Goal: Task Accomplishment & Management: Complete application form

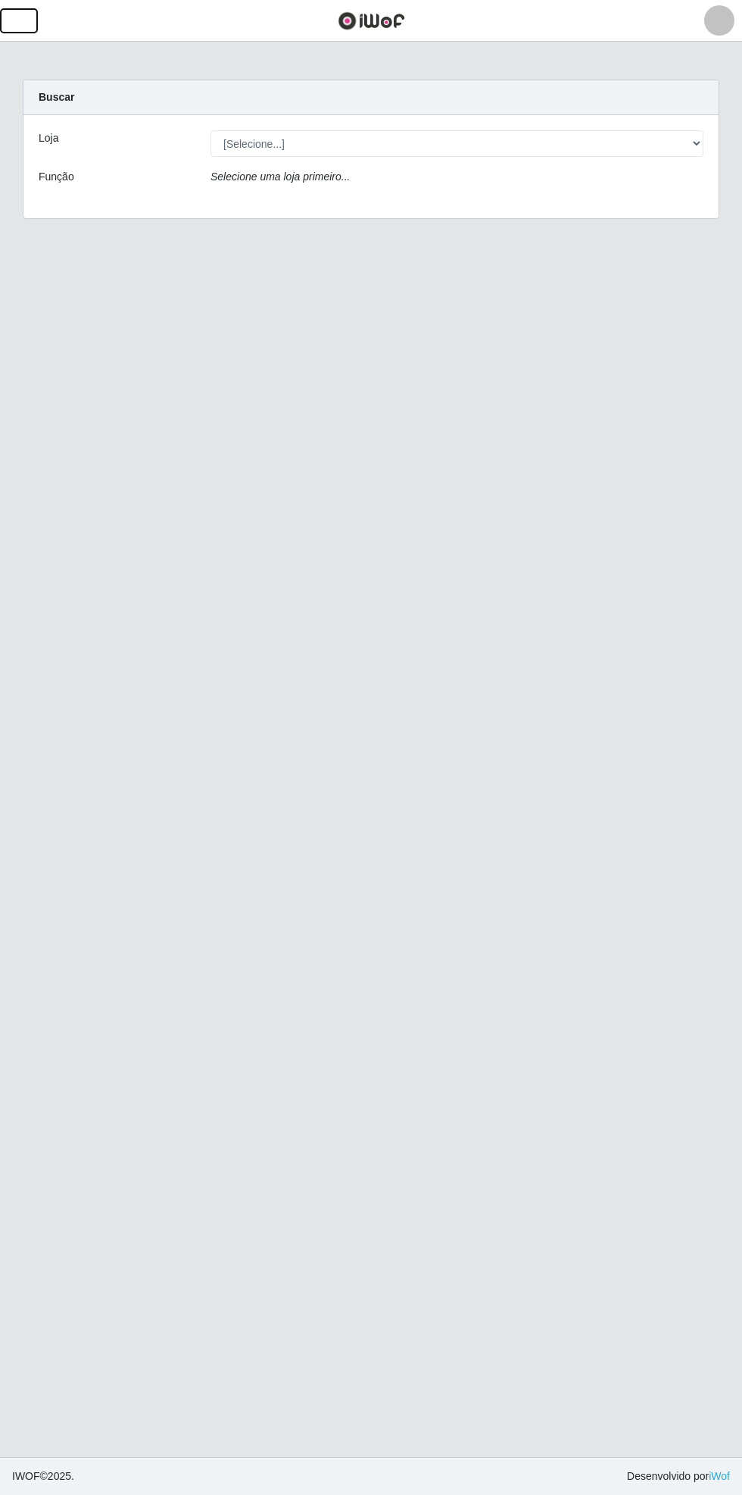
click at [22, 25] on span "button" at bounding box center [19, 20] width 20 height 17
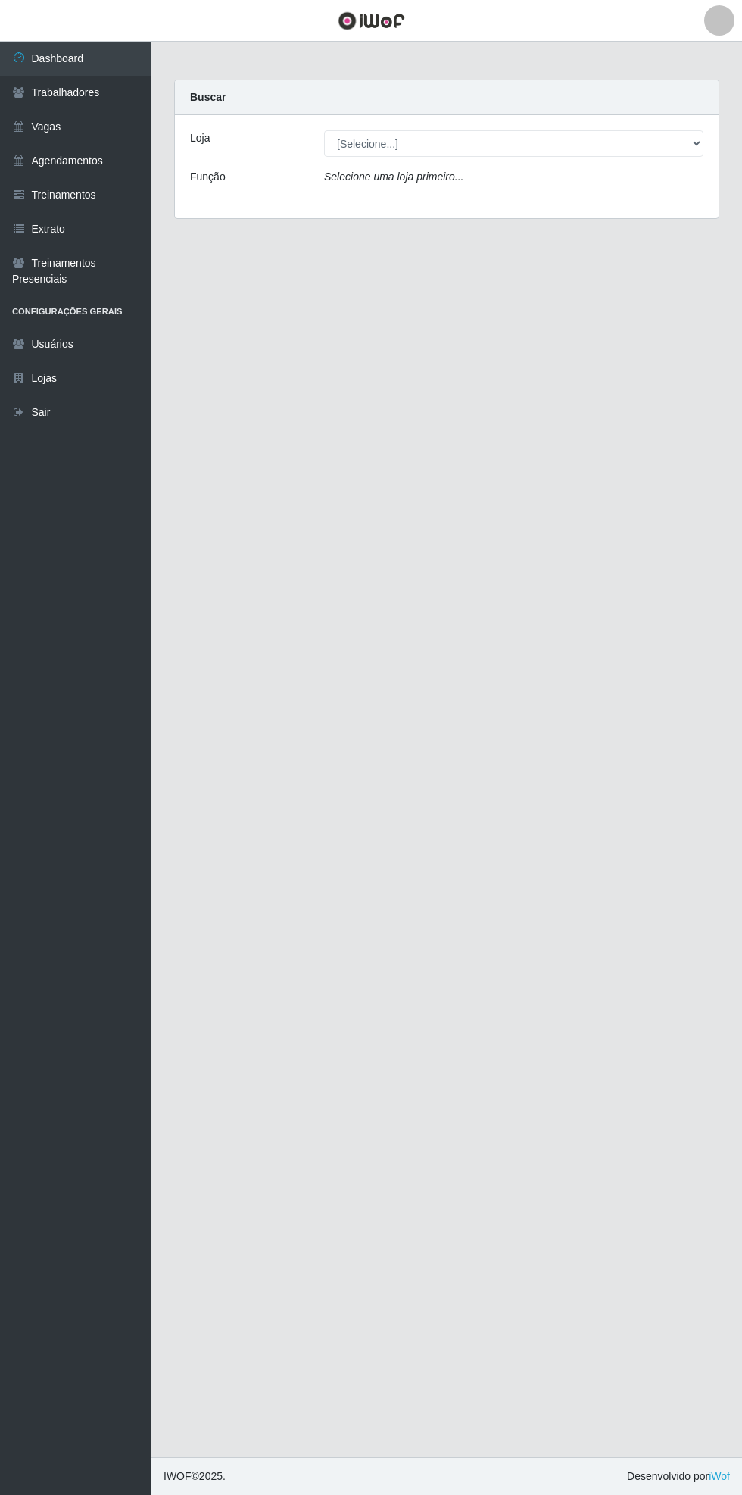
click at [108, 154] on link "Agendamentos" at bounding box center [76, 161] width 152 height 34
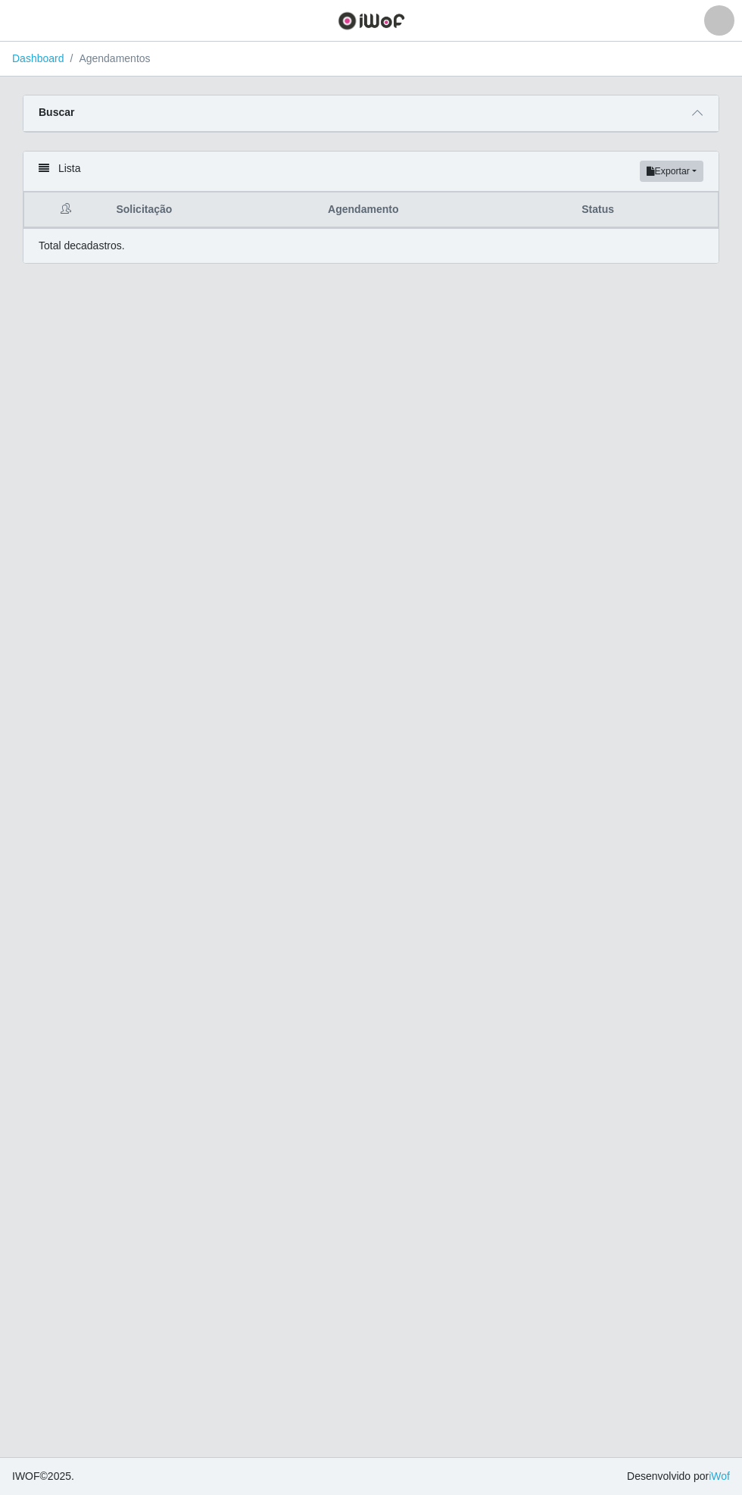
click at [735, 114] on div "Carregando... Buscar Início em [GEOGRAPHIC_DATA] em Status [Selecione...] AGEND…" at bounding box center [371, 188] width 742 height 187
click at [698, 112] on icon at bounding box center [697, 113] width 11 height 11
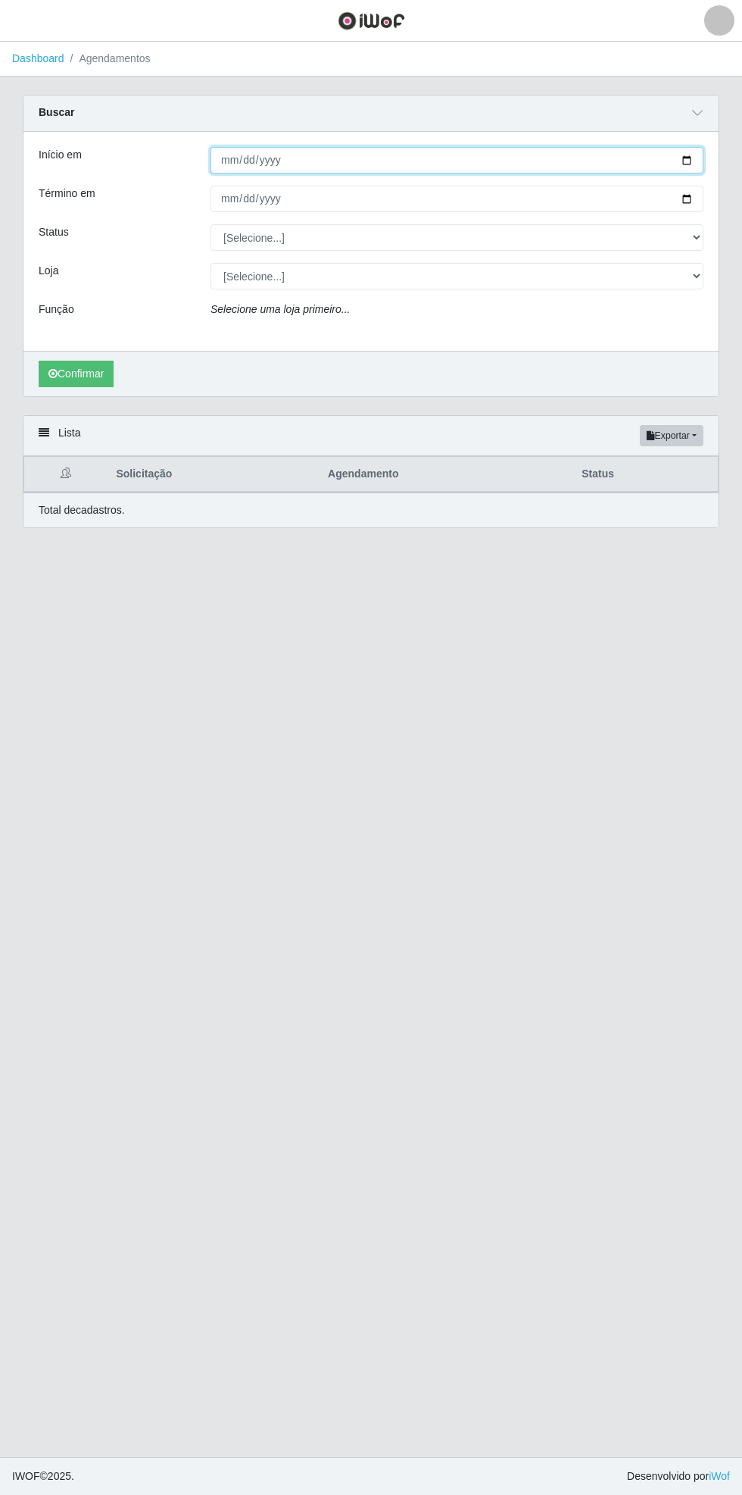
click at [696, 150] on input "Início em" at bounding box center [457, 160] width 493 height 27
type input "[DATE]"
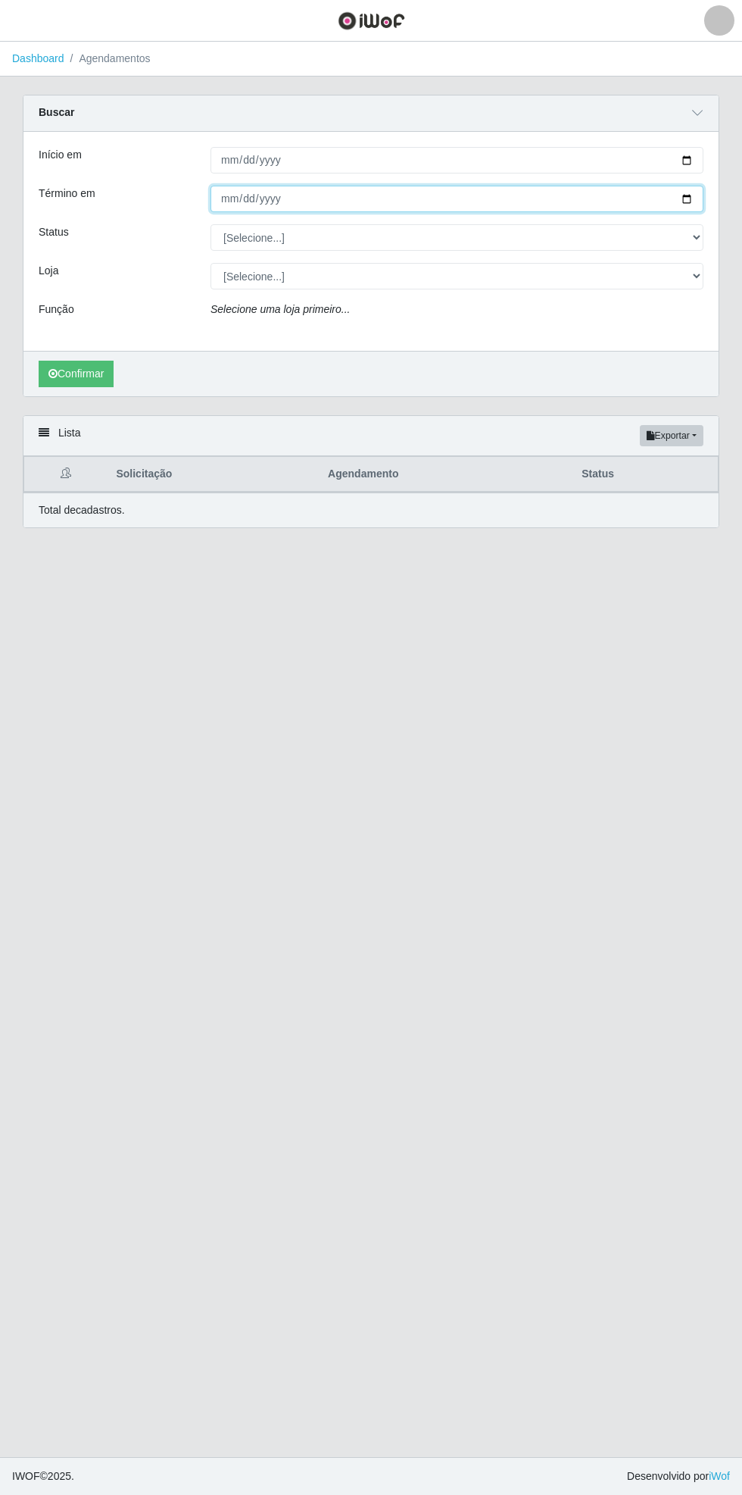
click at [702, 197] on input "Término em" at bounding box center [457, 199] width 493 height 27
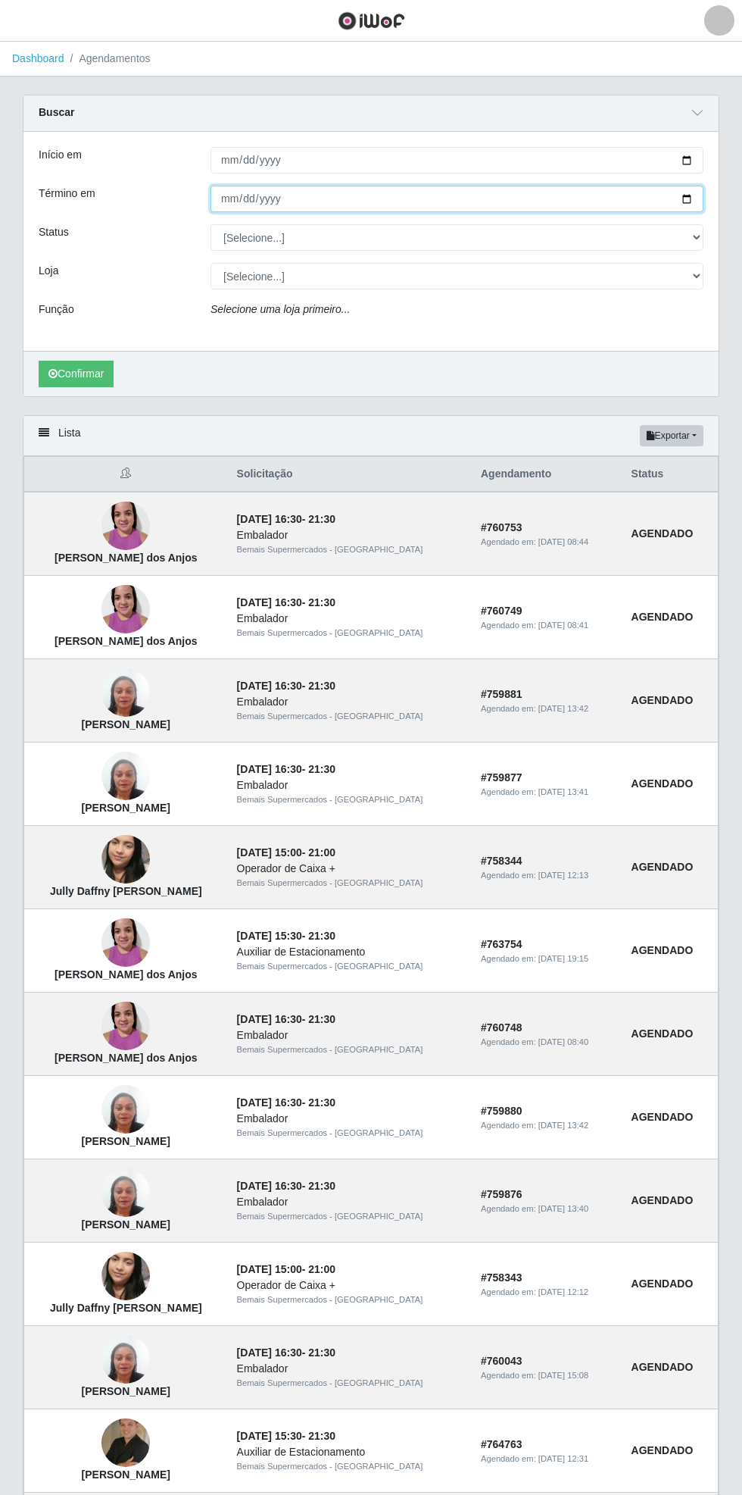
type input "[DATE]"
click at [696, 236] on select "[Selecione...] AGENDADO AGUARDANDO LIBERAR EM ANDAMENTO EM REVISÃO FINALIZADO C…" at bounding box center [457, 237] width 493 height 27
click at [211, 224] on select "[Selecione...] AGENDADO AGUARDANDO LIBERAR EM ANDAMENTO EM REVISÃO FINALIZADO C…" at bounding box center [457, 237] width 493 height 27
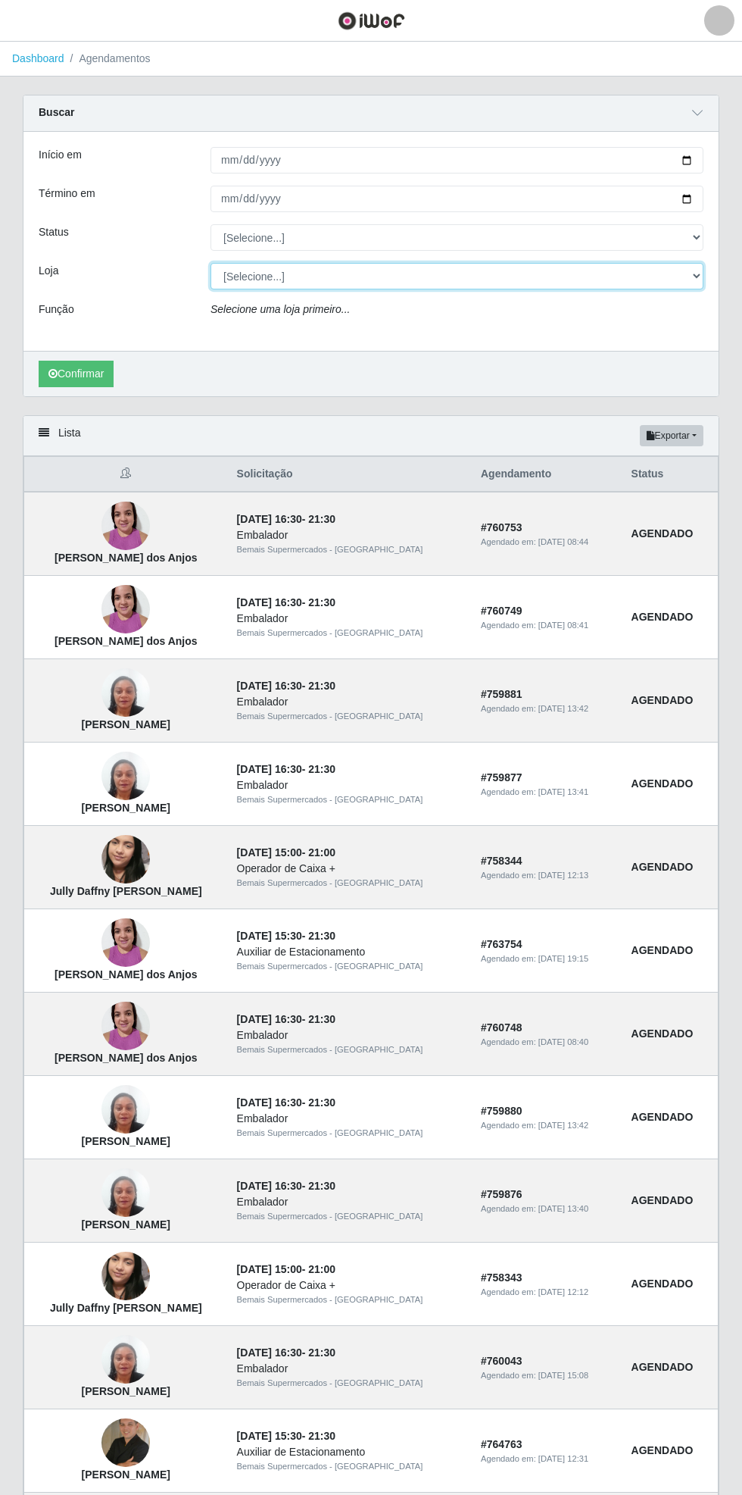
click at [697, 275] on select "[Selecione...] Bemais Supermercados - [GEOGRAPHIC_DATA]" at bounding box center [457, 276] width 493 height 27
select select "250"
click at [211, 263] on select "[Selecione...] Bemais Supermercados - [GEOGRAPHIC_DATA]" at bounding box center [457, 276] width 493 height 27
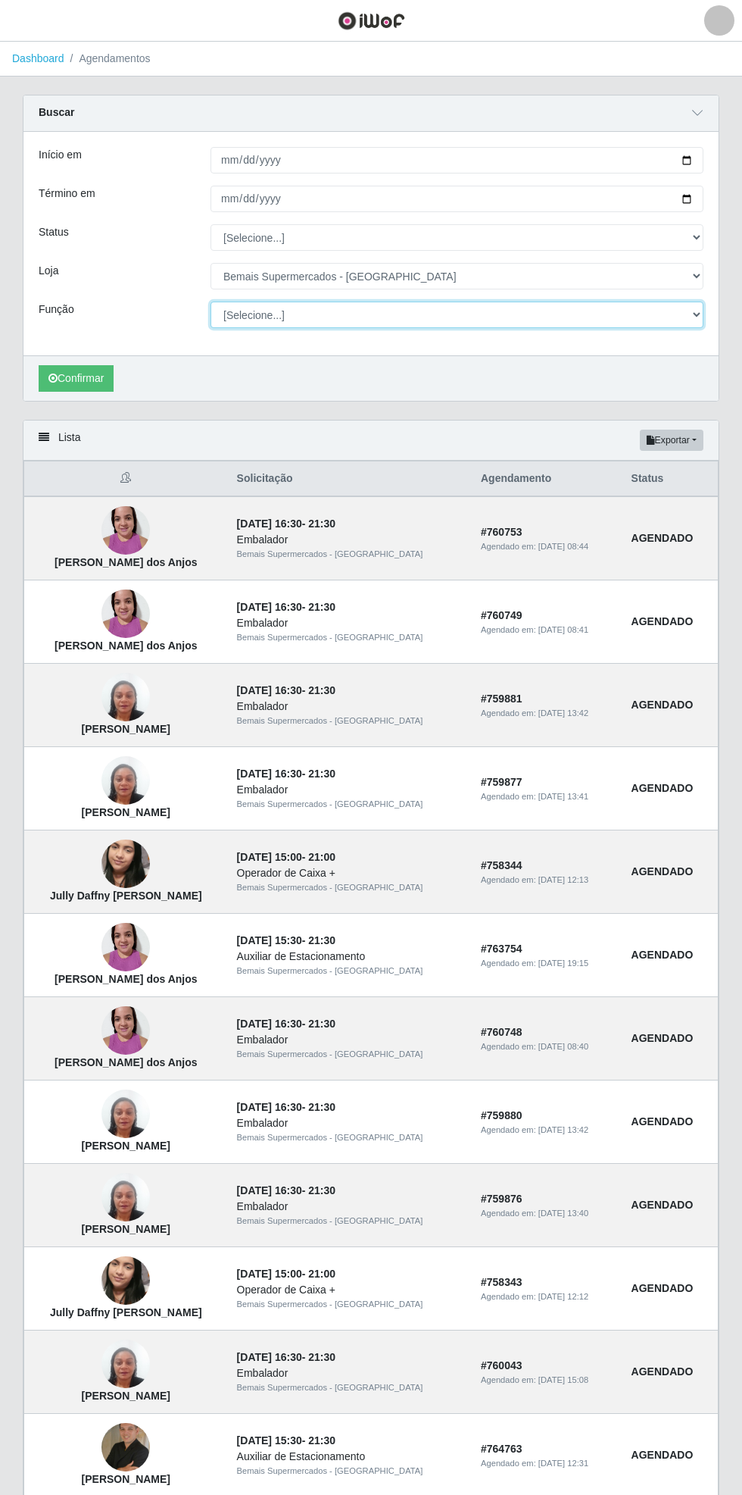
click at [699, 320] on select "[Selecione...] ASG ASG + ASG ++ Auxiliar de Estacionamento Auxiliar de Estacion…" at bounding box center [457, 315] width 493 height 27
click at [211, 302] on select "[Selecione...] ASG ASG + ASG ++ Auxiliar de Estacionamento Auxiliar de Estacion…" at bounding box center [457, 315] width 493 height 27
click at [87, 377] on button "Confirmar" at bounding box center [76, 378] width 75 height 27
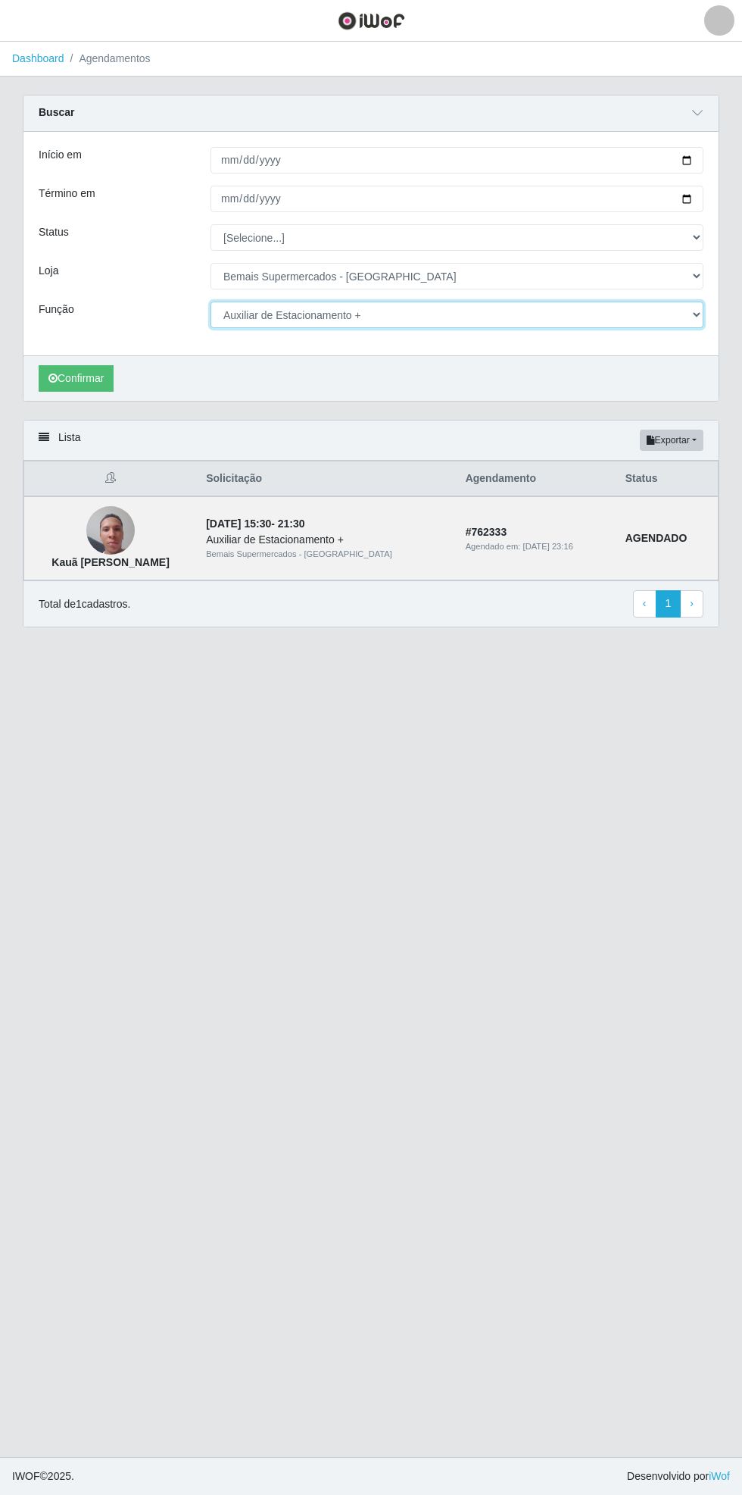
click at [696, 314] on select "[Selecione...] ASG ASG + ASG ++ Auxiliar de Estacionamento Auxiliar de Estacion…" at bounding box center [457, 315] width 493 height 27
click at [211, 302] on select "[Selecione...] ASG ASG + ASG ++ Auxiliar de Estacionamento Auxiliar de Estacion…" at bounding box center [457, 315] width 493 height 27
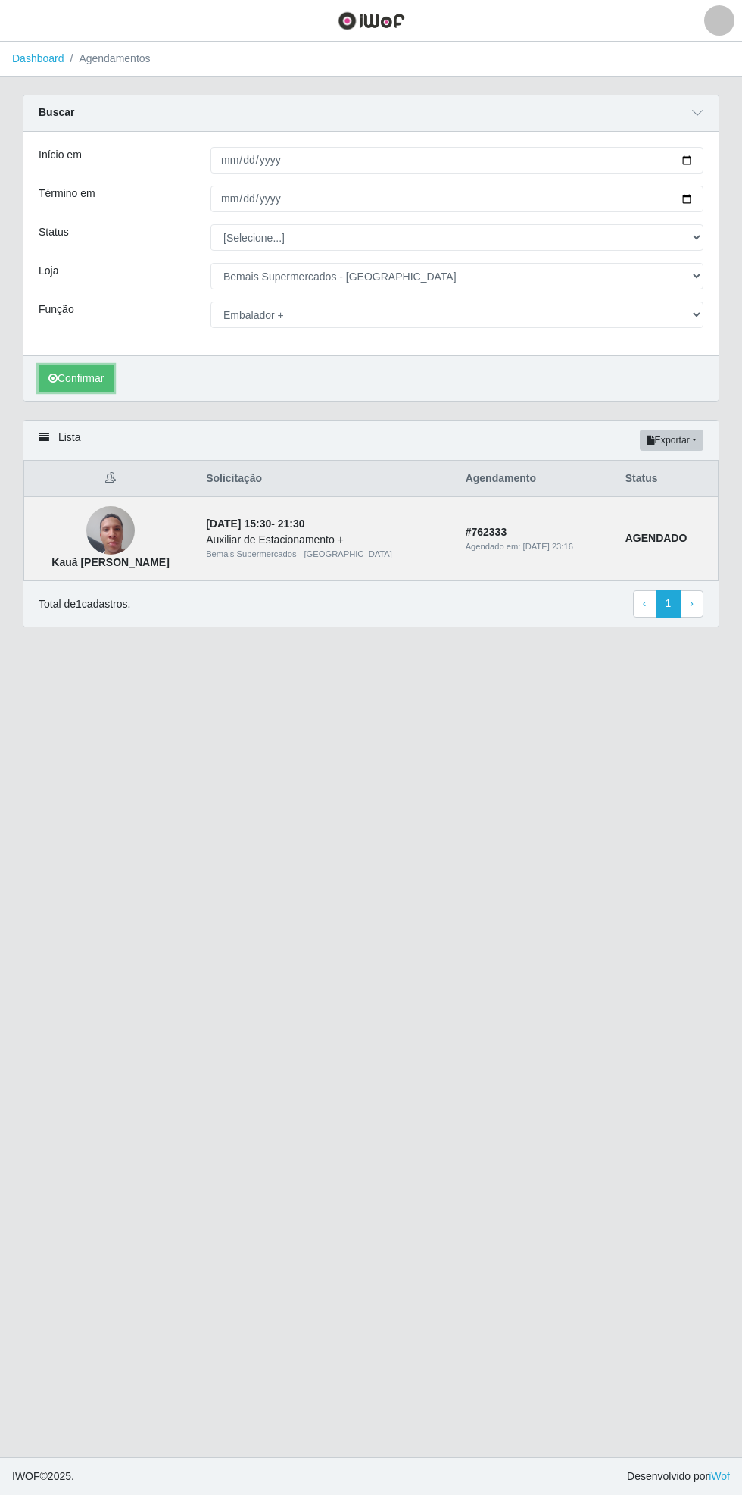
click at [70, 382] on button "Confirmar" at bounding box center [76, 378] width 75 height 27
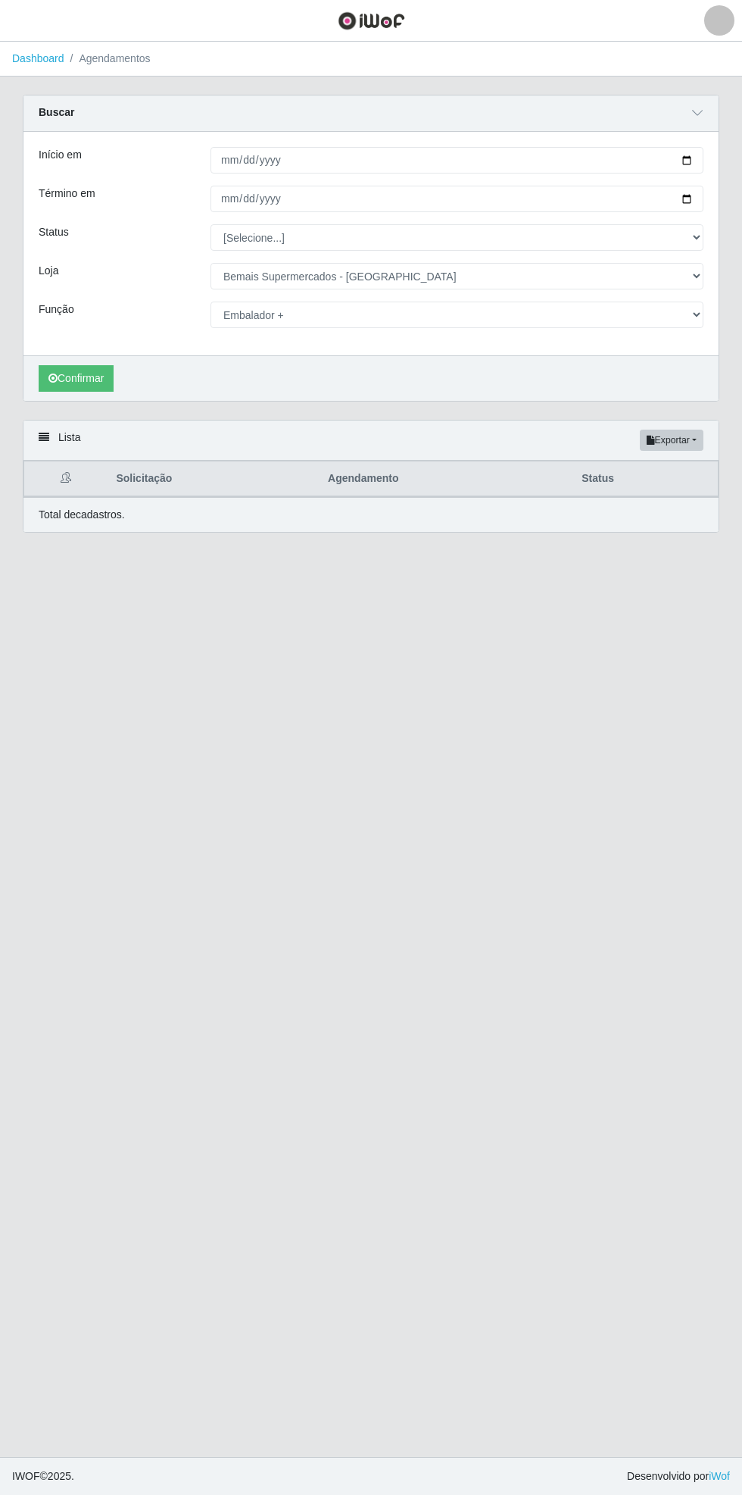
click at [87, 849] on main "Dashboard Agendamentos Carregando... Buscar Início em [DATE] Término em [DATE] …" at bounding box center [371, 749] width 742 height 1415
click at [73, 377] on button "Confirmar" at bounding box center [76, 378] width 75 height 27
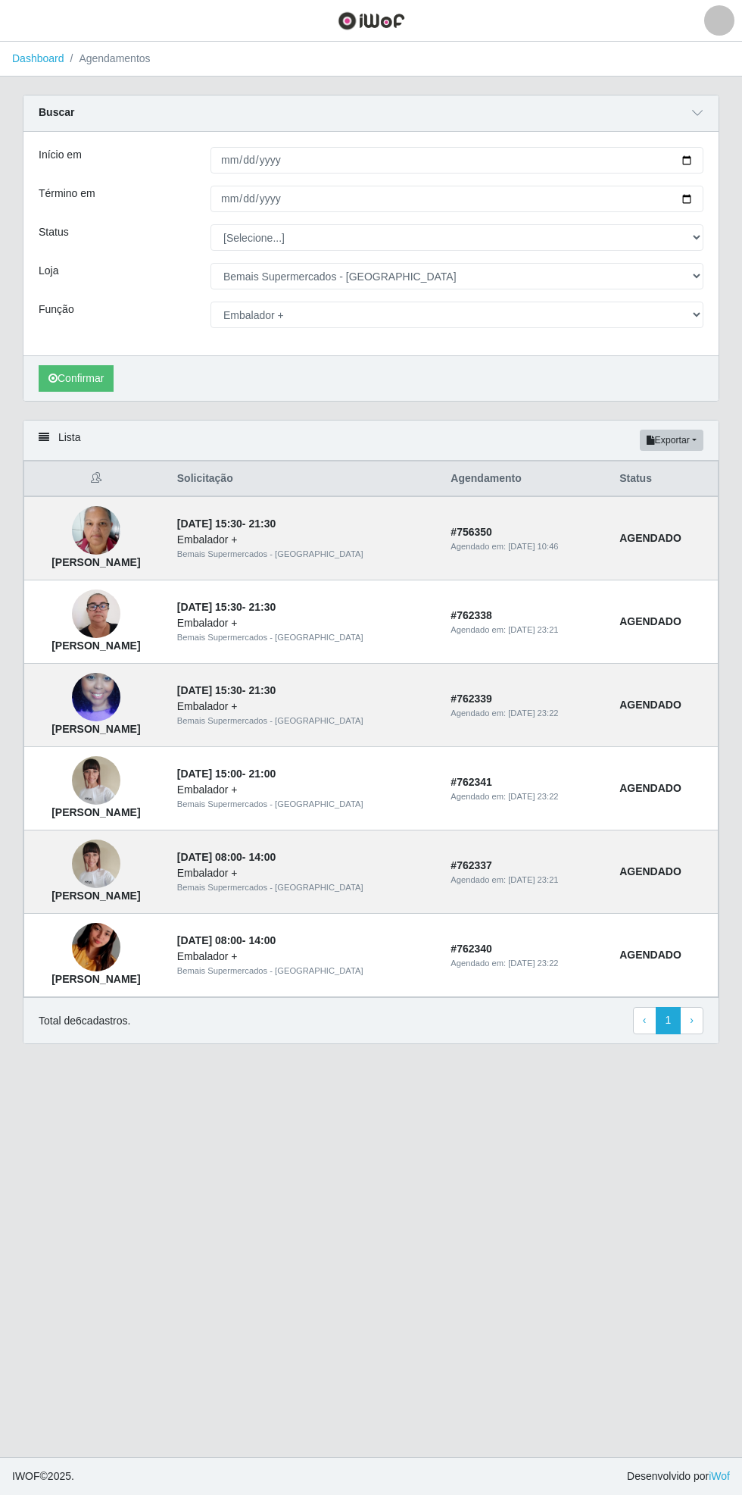
click at [120, 964] on img at bounding box center [96, 947] width 48 height 86
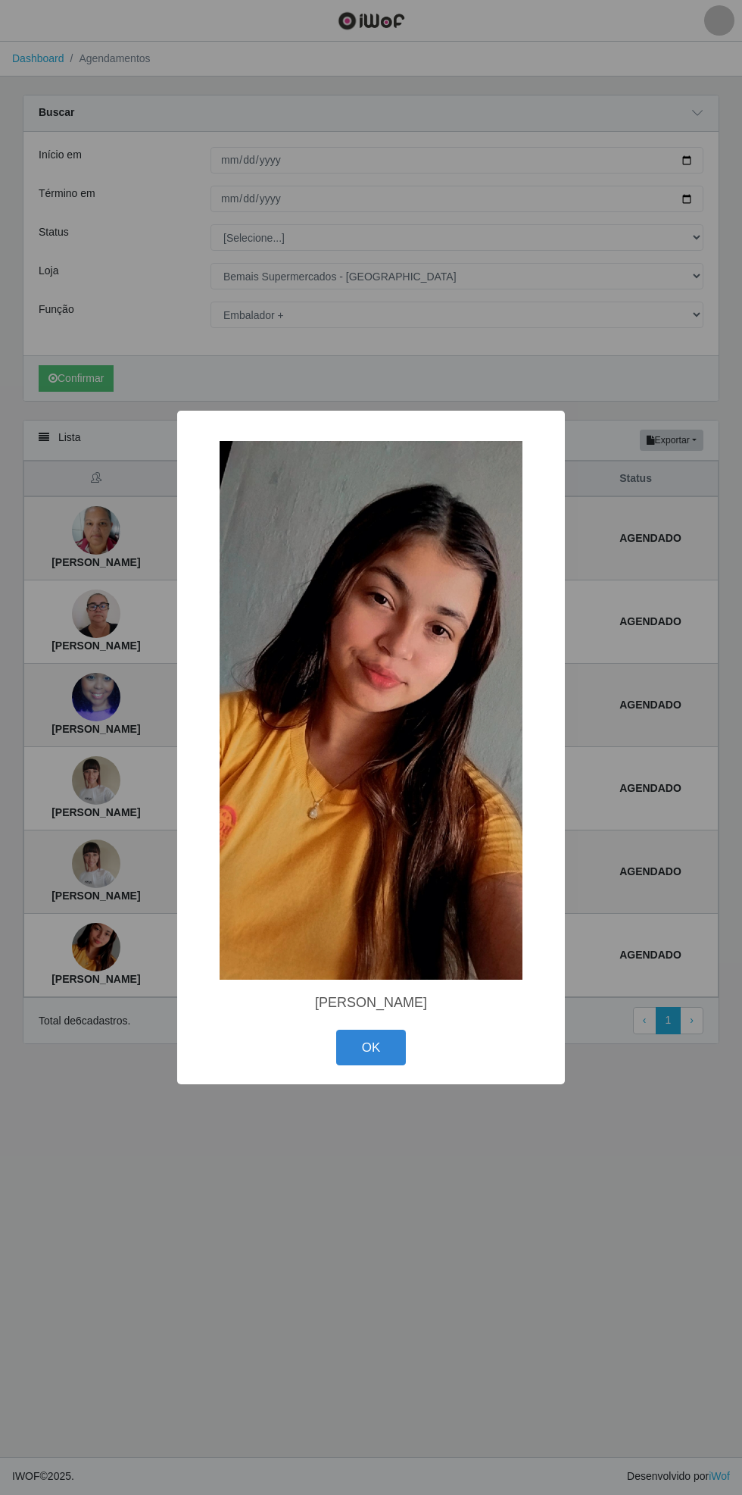
click at [374, 1044] on button "OK" at bounding box center [371, 1048] width 70 height 36
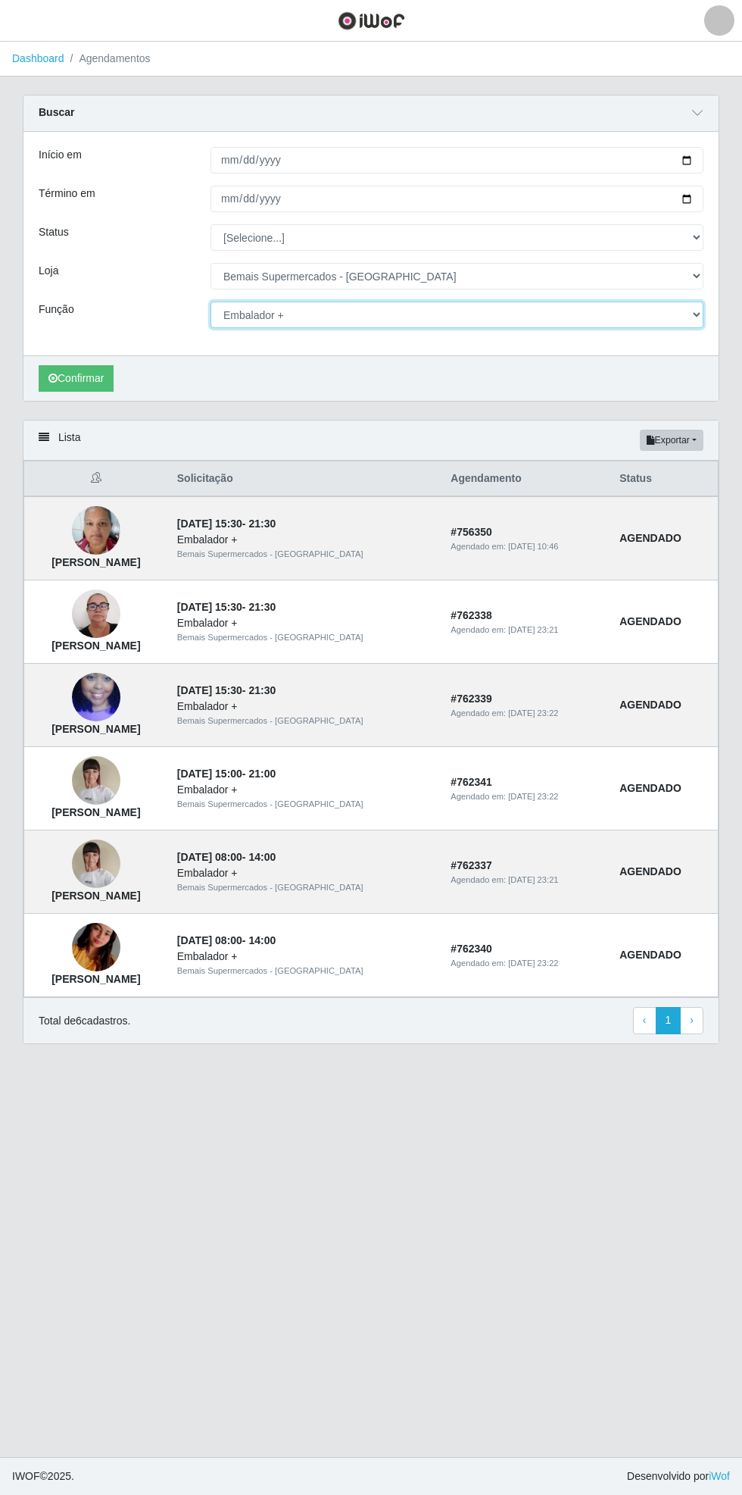
click at [699, 314] on select "[Selecione...] ASG ASG + ASG ++ Auxiliar de Estacionamento Auxiliar de Estacion…" at bounding box center [457, 315] width 493 height 27
click at [211, 302] on select "[Selecione...] ASG ASG + ASG ++ Auxiliar de Estacionamento Auxiliar de Estacion…" at bounding box center [457, 315] width 493 height 27
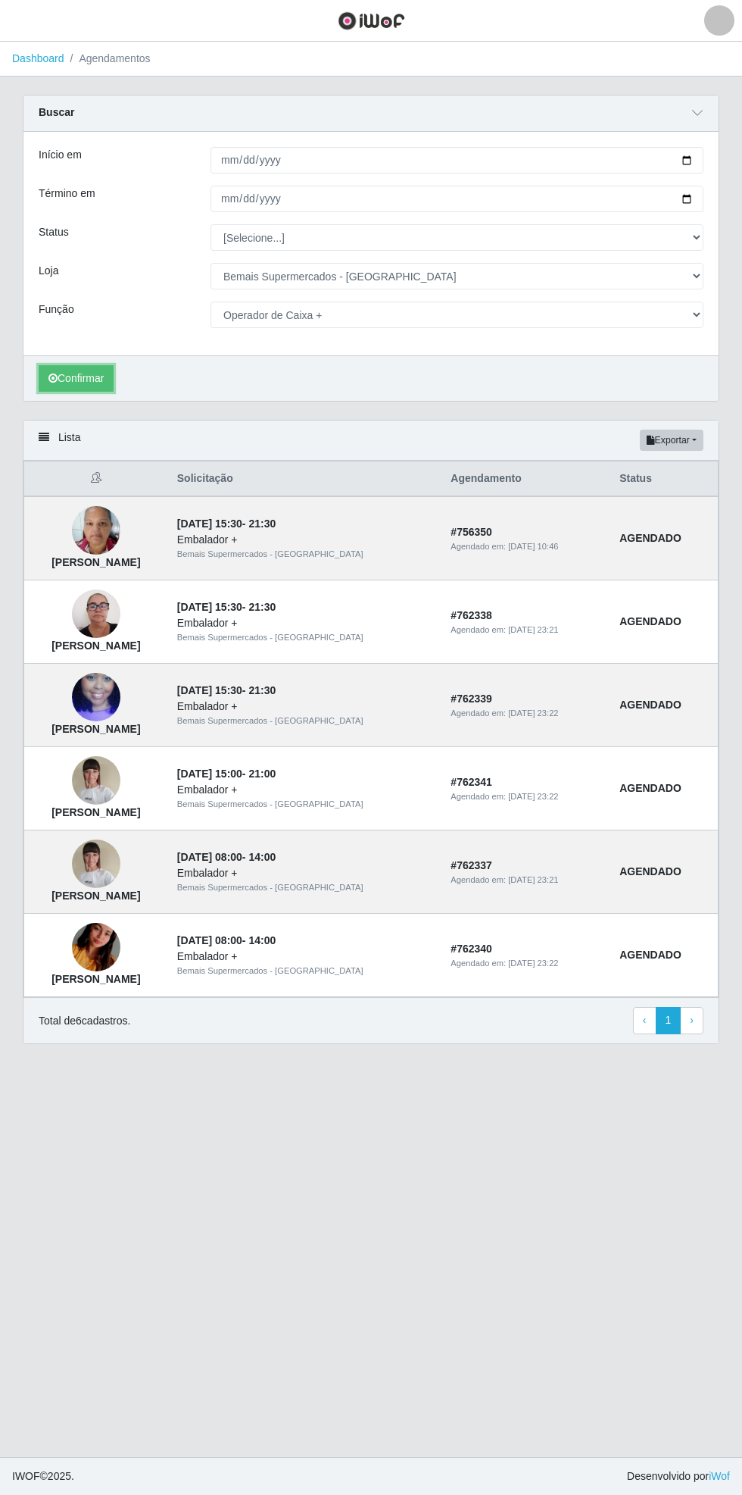
click at [75, 377] on button "Confirmar" at bounding box center [76, 378] width 75 height 27
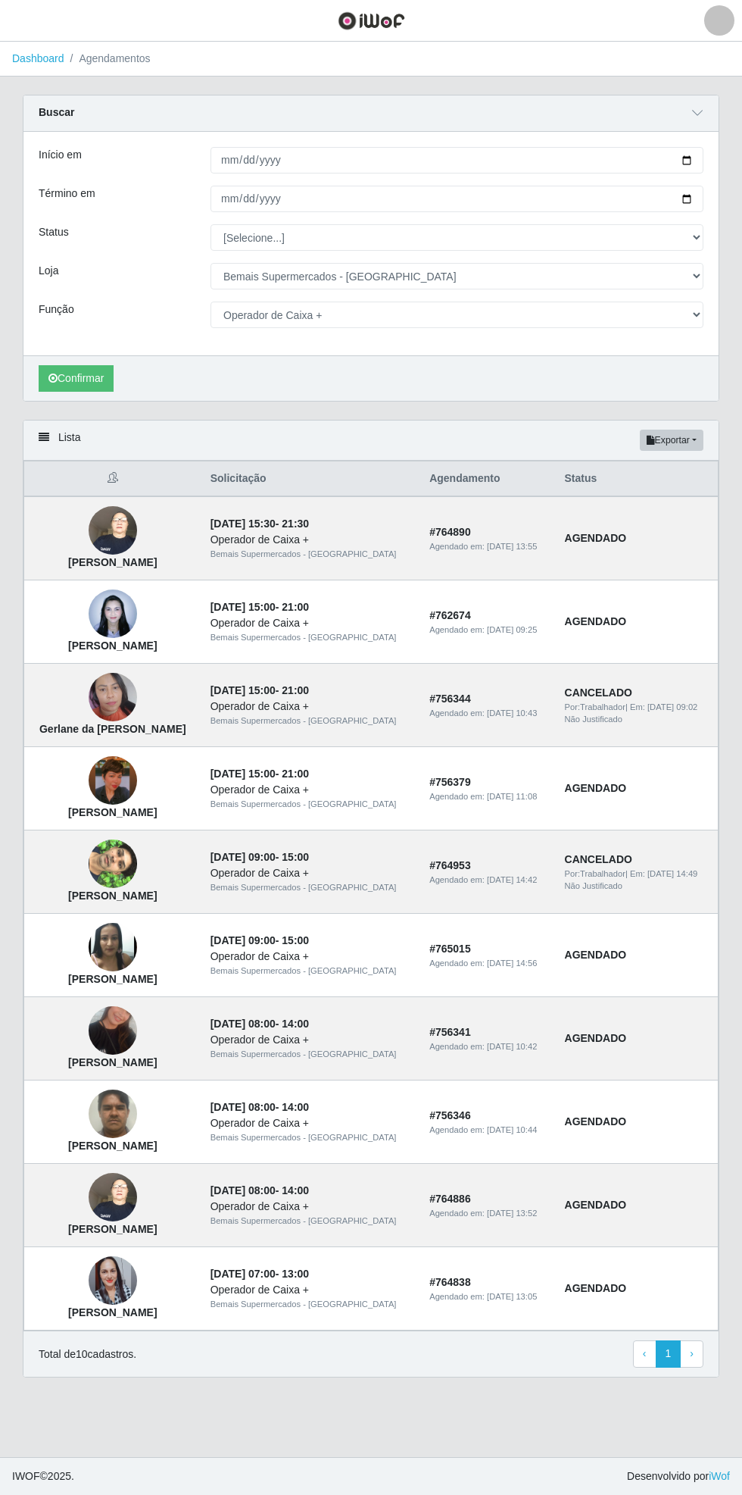
click at [128, 1058] on img at bounding box center [113, 1031] width 48 height 86
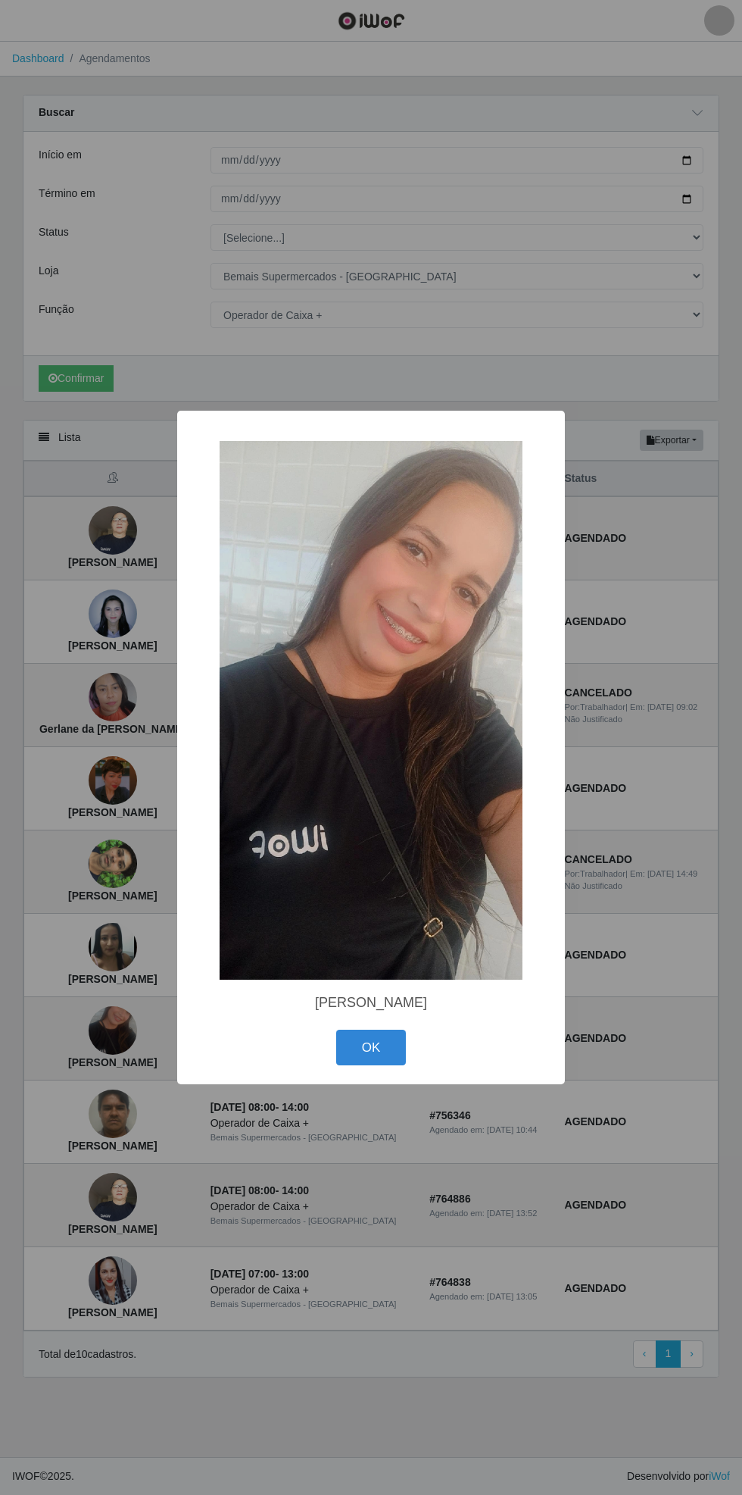
click at [371, 1044] on button "OK" at bounding box center [371, 1048] width 70 height 36
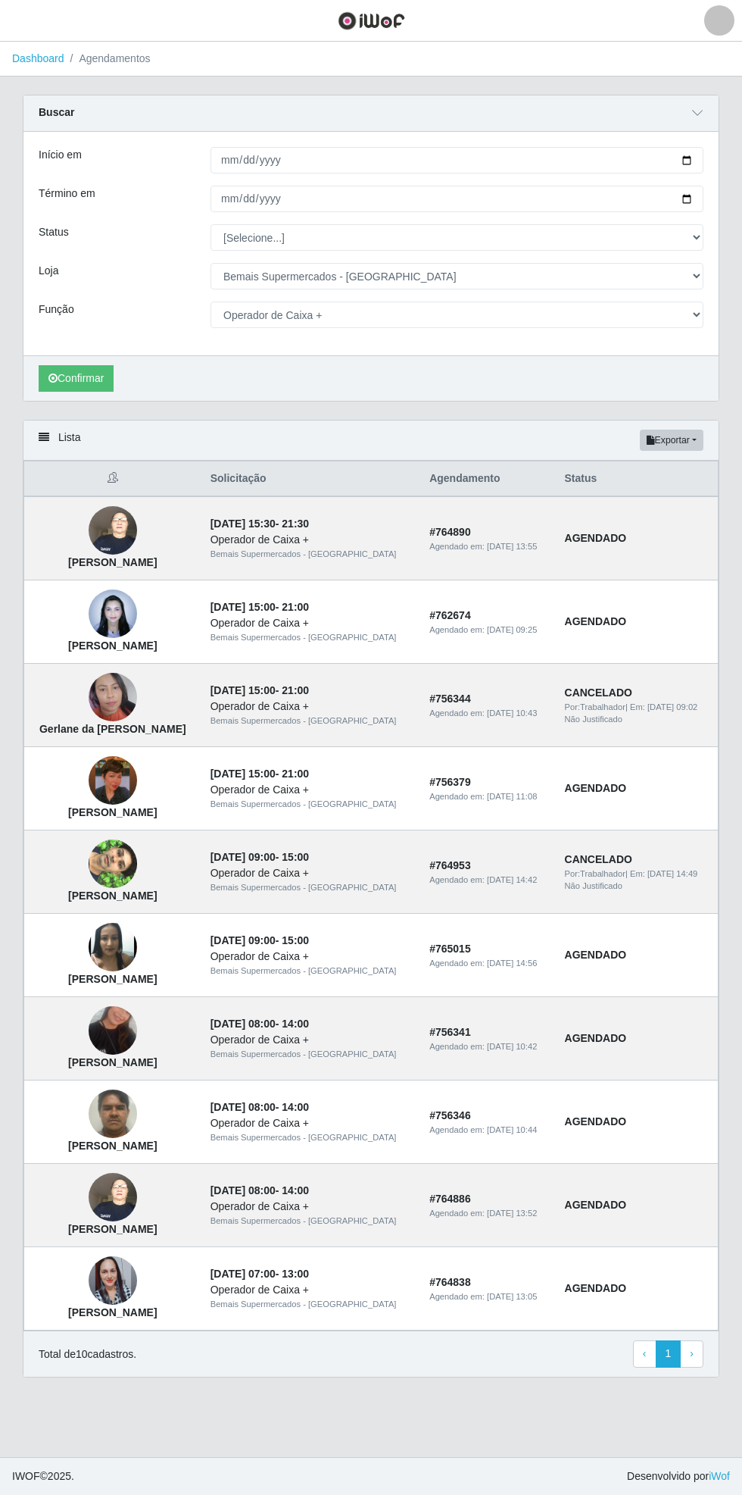
click at [133, 773] on img at bounding box center [113, 781] width 48 height 86
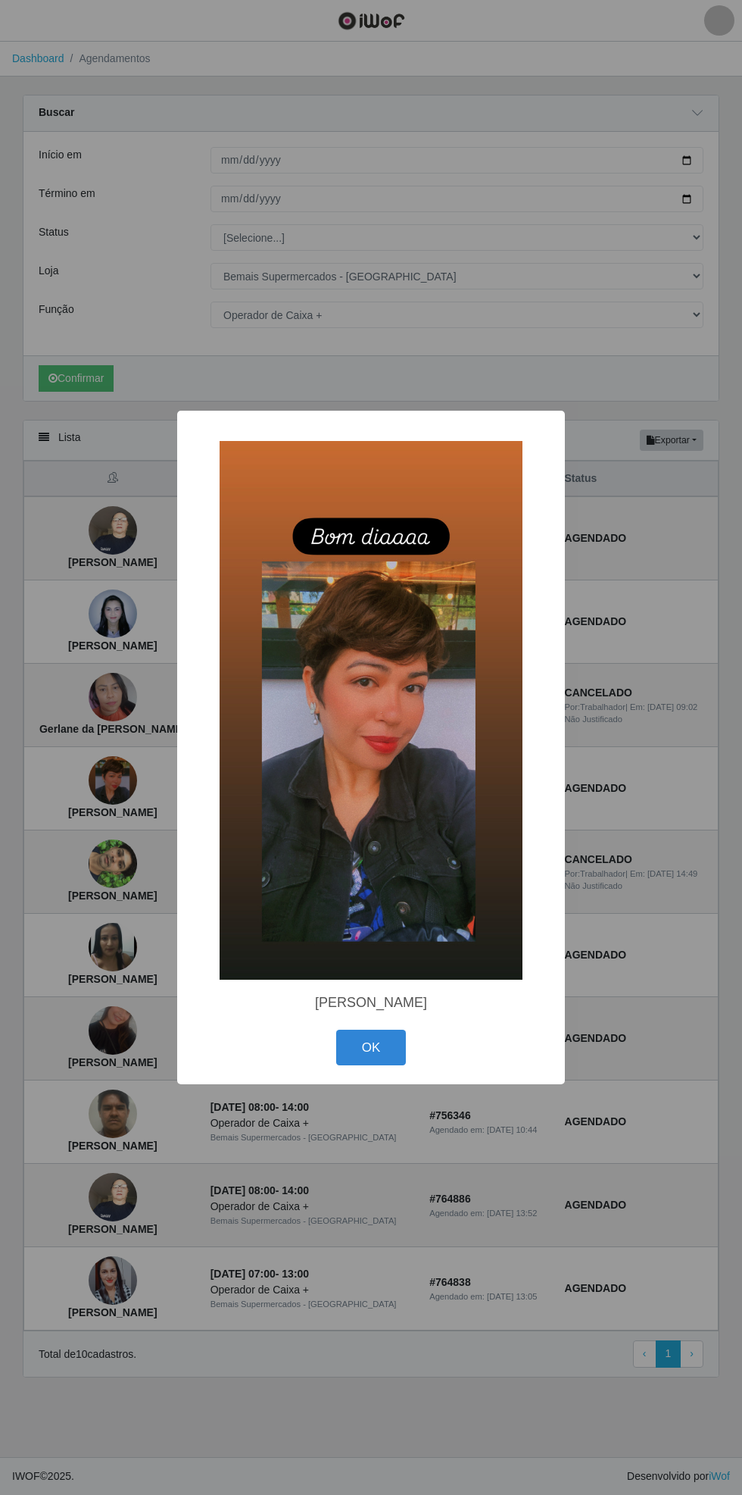
click at [378, 1046] on button "OK" at bounding box center [371, 1048] width 70 height 36
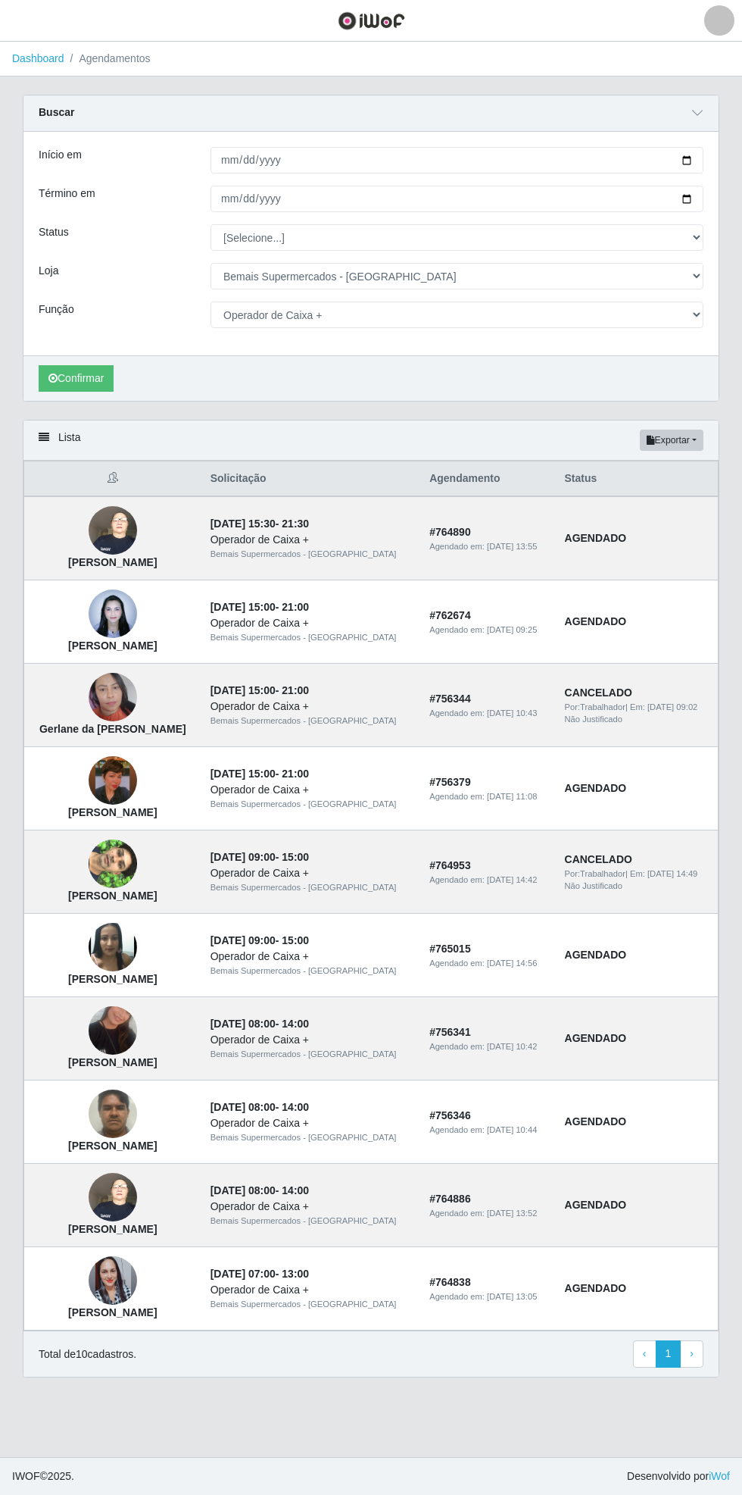
click at [124, 890] on img at bounding box center [113, 864] width 48 height 86
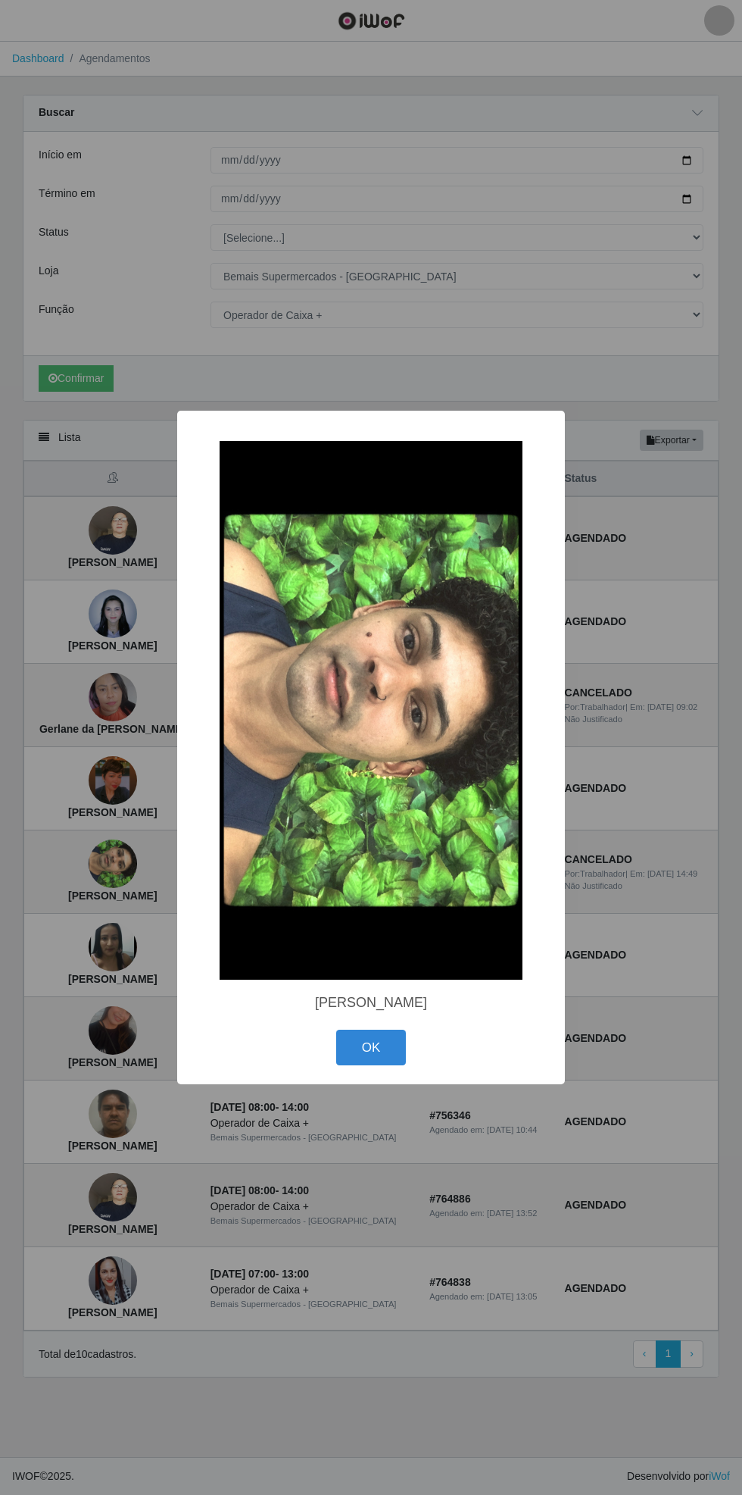
click at [385, 1046] on button "OK" at bounding box center [371, 1048] width 70 height 36
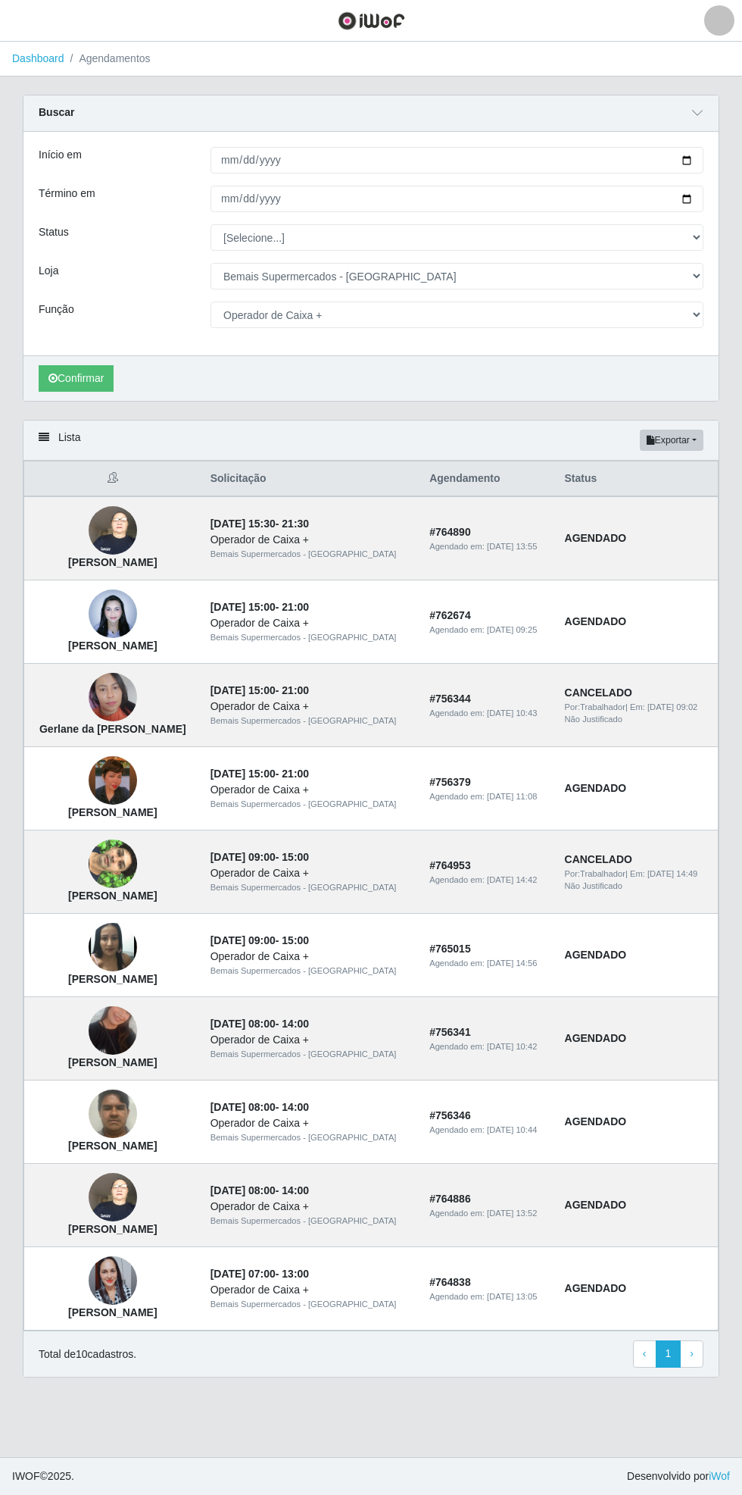
select select "70"
